Goal: Task Accomplishment & Management: Use online tool/utility

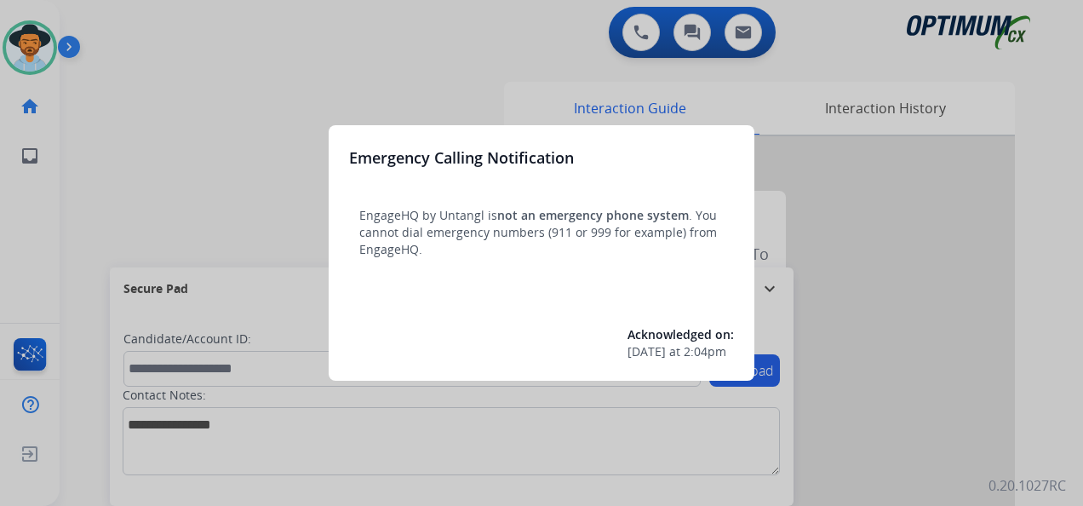
click at [26, 49] on div at bounding box center [541, 253] width 1083 height 506
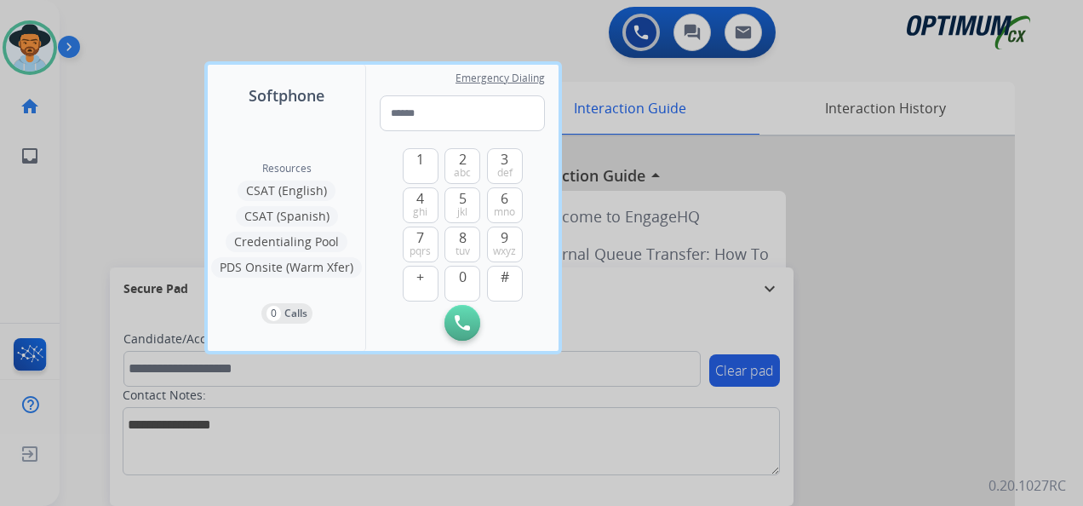
click at [31, 49] on div at bounding box center [541, 253] width 1083 height 506
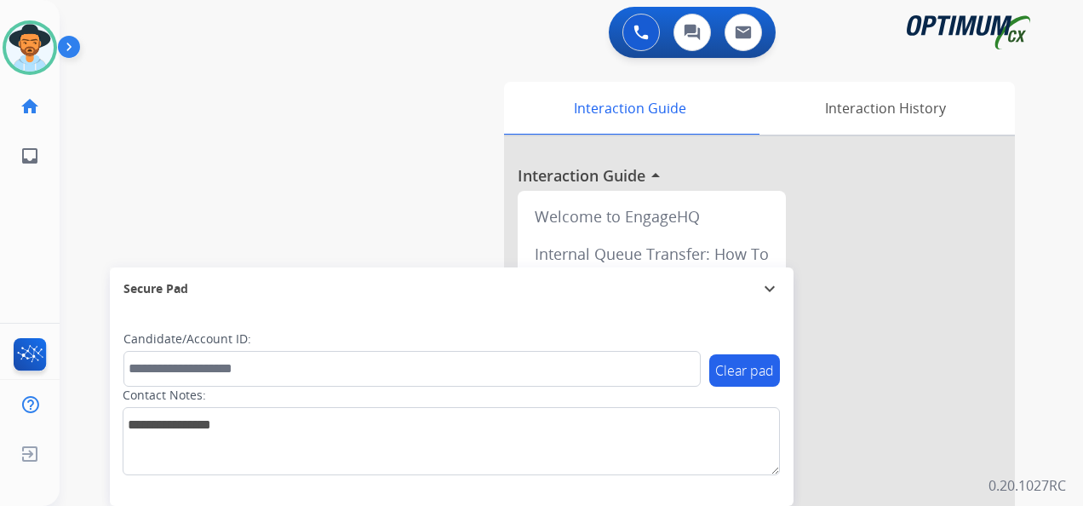
click at [31, 49] on img at bounding box center [30, 48] width 48 height 48
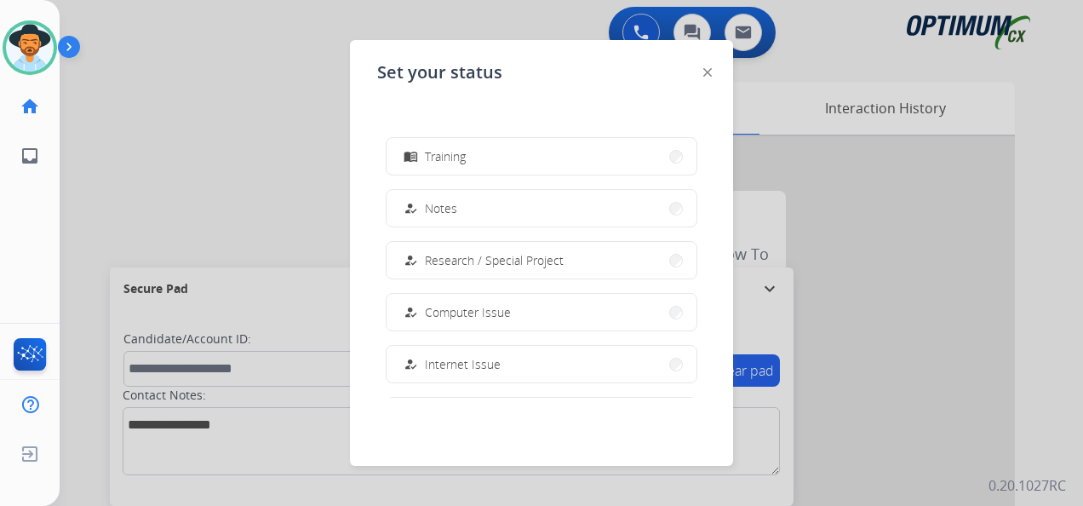
scroll to position [341, 0]
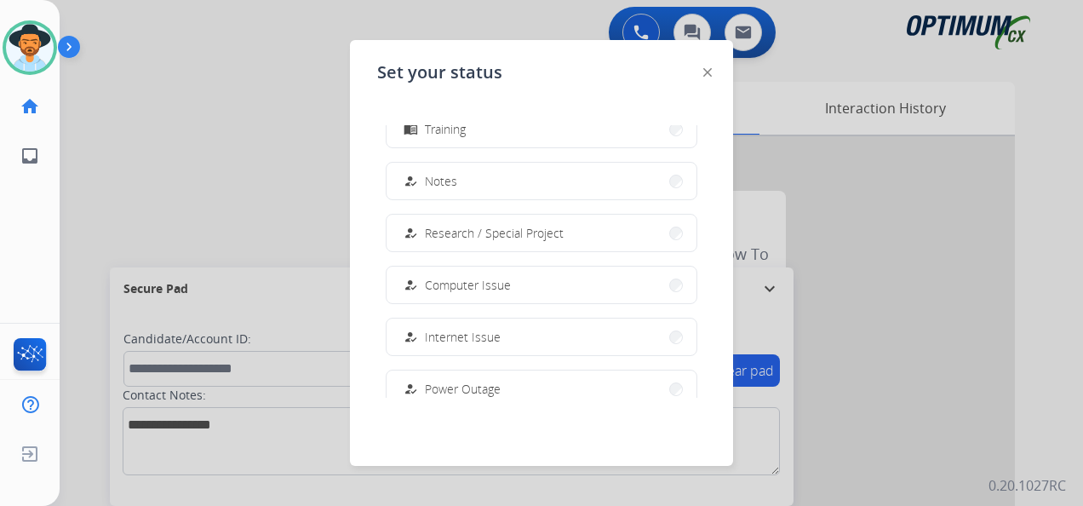
click at [516, 233] on span "Research / Special Project" at bounding box center [494, 233] width 139 height 18
